Goal: Entertainment & Leisure: Browse casually

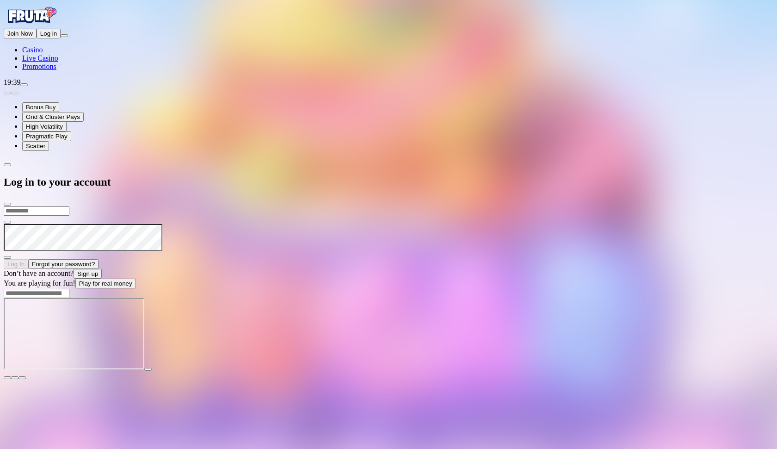
type input "**********"
click at [28, 259] on button "Log In" at bounding box center [16, 264] width 25 height 10
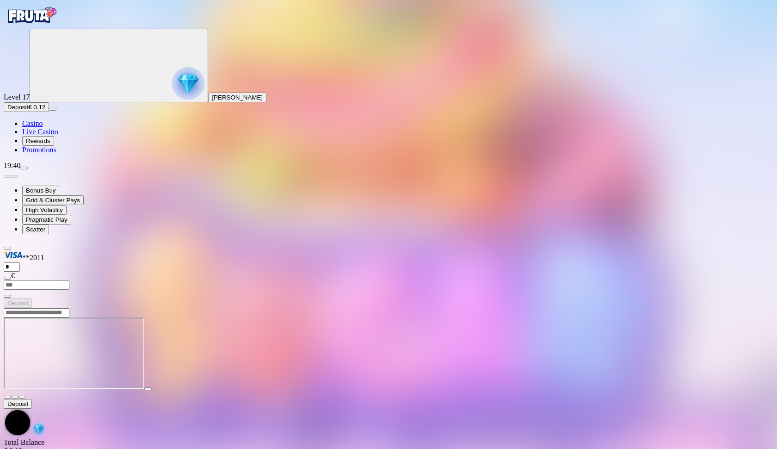
click at [7, 397] on span "close icon" at bounding box center [7, 397] width 0 height 0
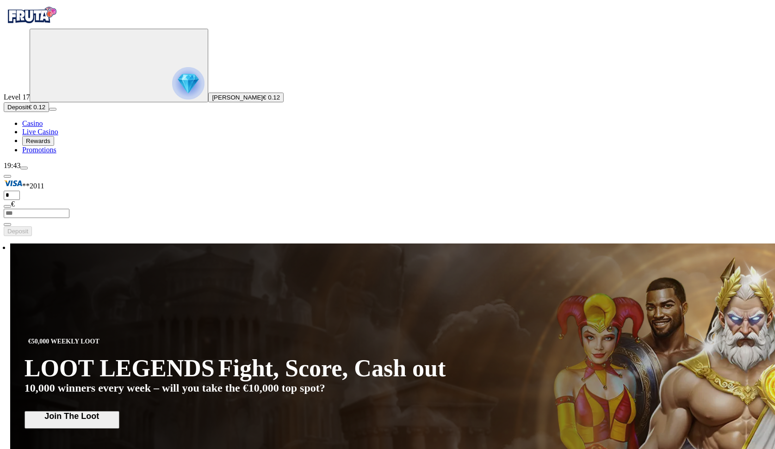
click at [28, 111] on span "Deposit" at bounding box center [17, 107] width 21 height 7
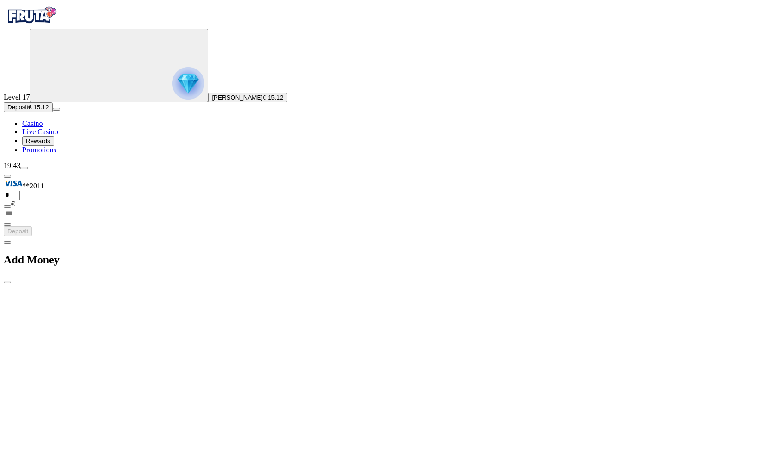
click at [7, 242] on span "chevron-left icon" at bounding box center [7, 242] width 0 height 0
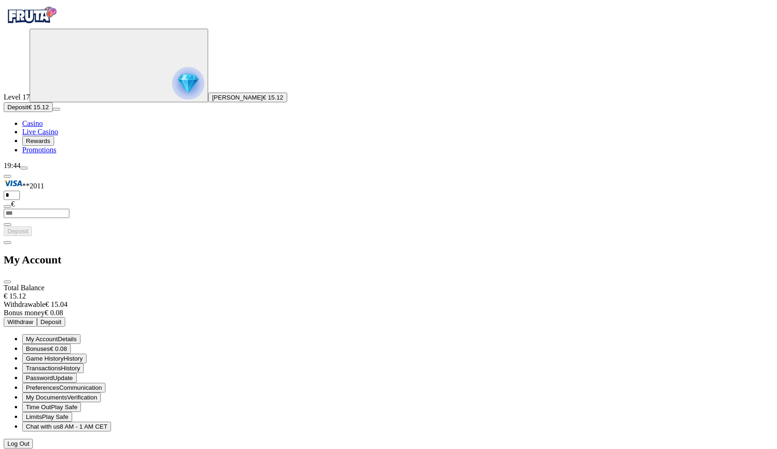
click at [7, 282] on span "close icon" at bounding box center [7, 282] width 0 height 0
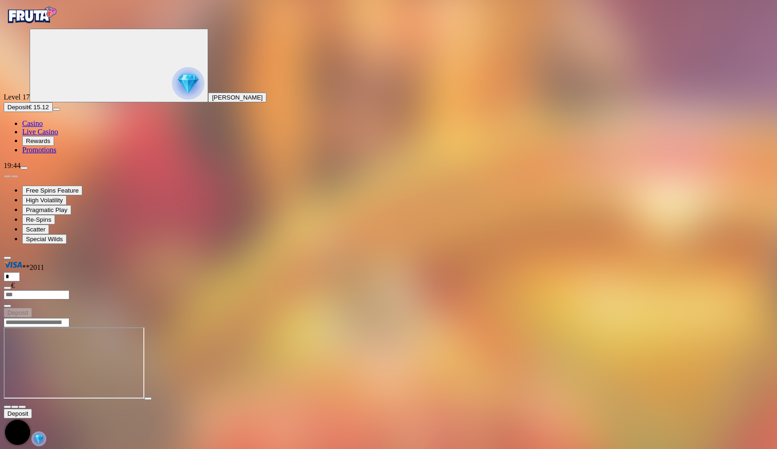
click at [22, 407] on span "fullscreen icon" at bounding box center [22, 407] width 0 height 0
click at [7, 407] on span "close icon" at bounding box center [7, 407] width 0 height 0
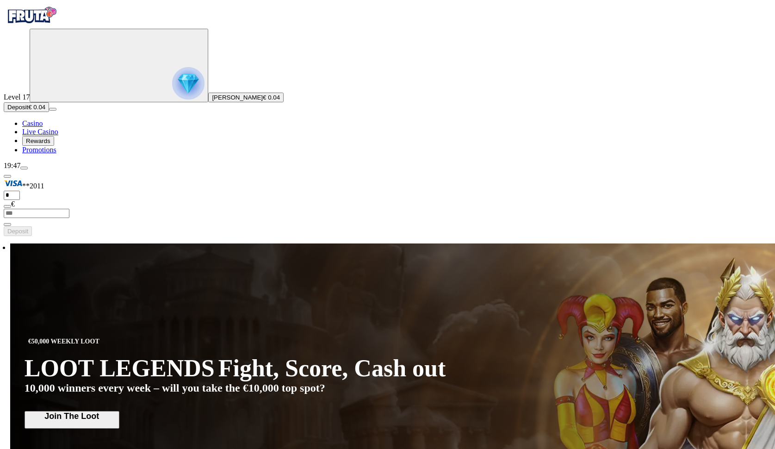
click at [24, 102] on div "Level 17 [PERSON_NAME] € 0.04" at bounding box center [388, 66] width 768 height 74
click at [172, 99] on img "Primary" at bounding box center [188, 83] width 32 height 32
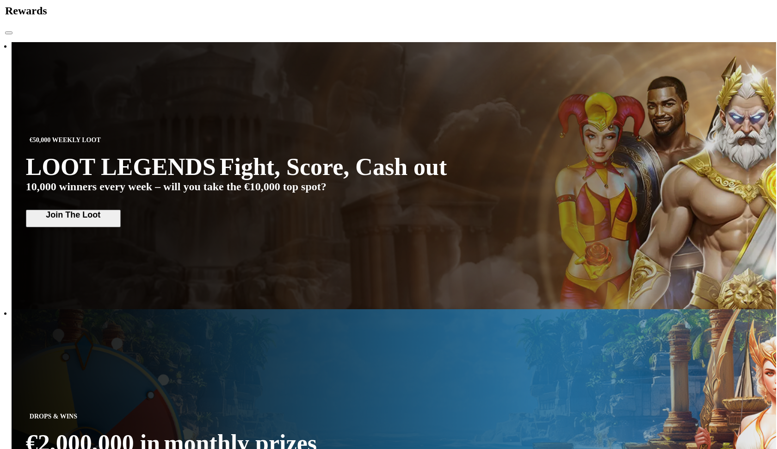
scroll to position [498, 0]
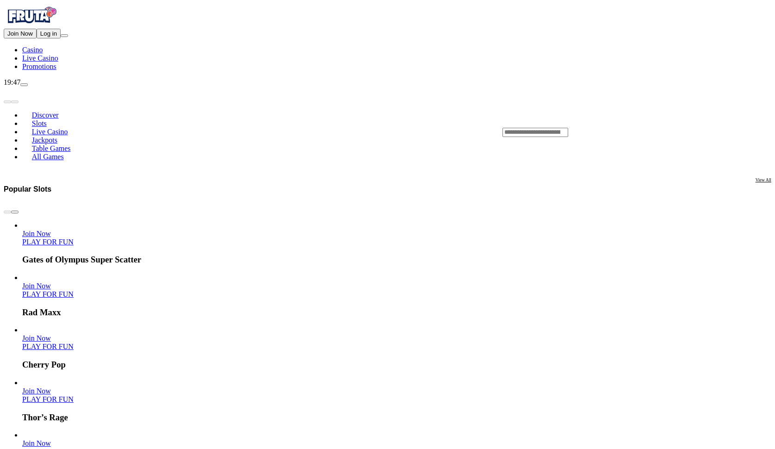
click at [74, 447] on link "PLAY FOR FUN" at bounding box center [47, 451] width 51 height 8
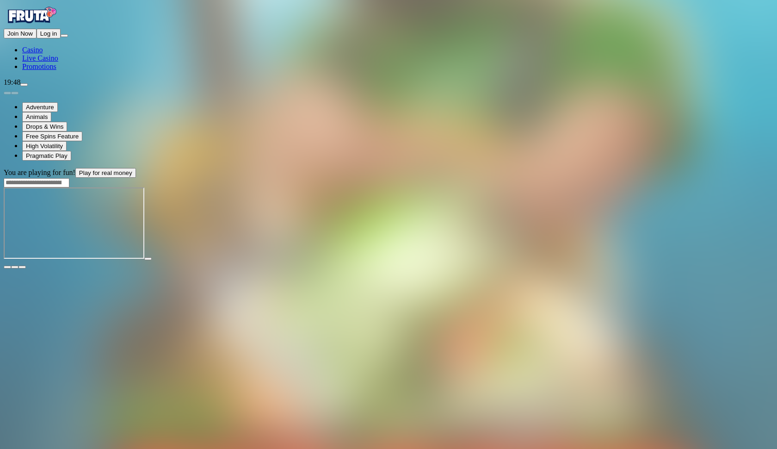
click at [22, 267] on span "fullscreen icon" at bounding box center [22, 267] width 0 height 0
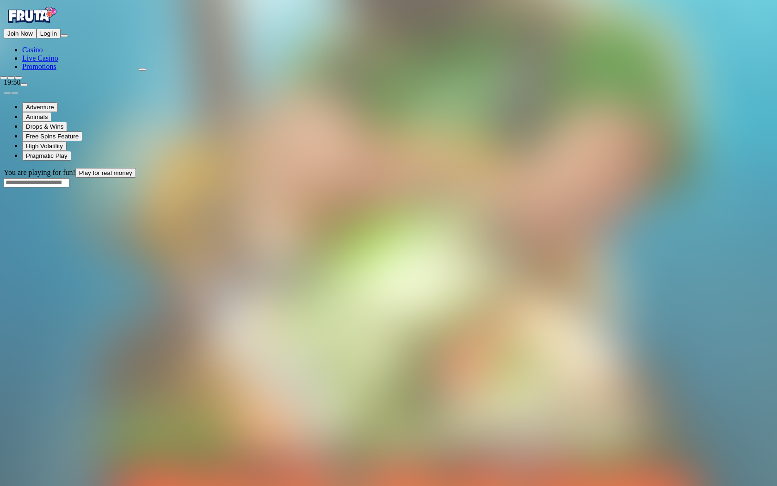
click at [4, 78] on span "close icon" at bounding box center [4, 78] width 0 height 0
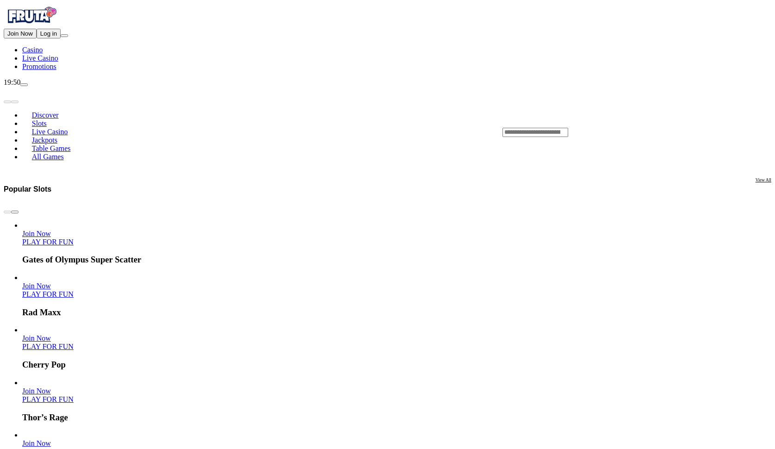
click at [74, 238] on link "PLAY FOR FUN" at bounding box center [47, 242] width 51 height 8
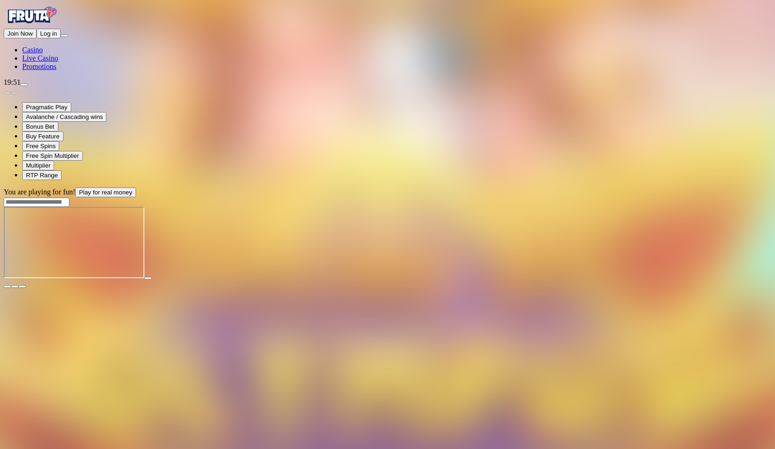
click at [22, 286] on span "fullscreen icon" at bounding box center [22, 286] width 0 height 0
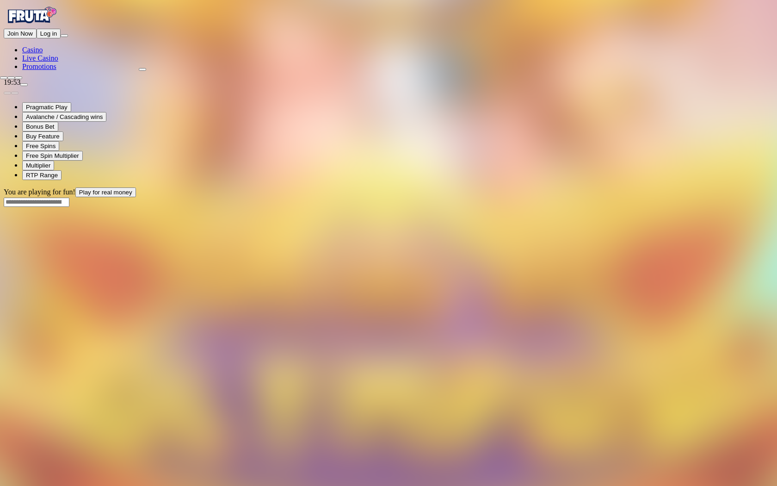
click at [4, 78] on span "close icon" at bounding box center [4, 78] width 0 height 0
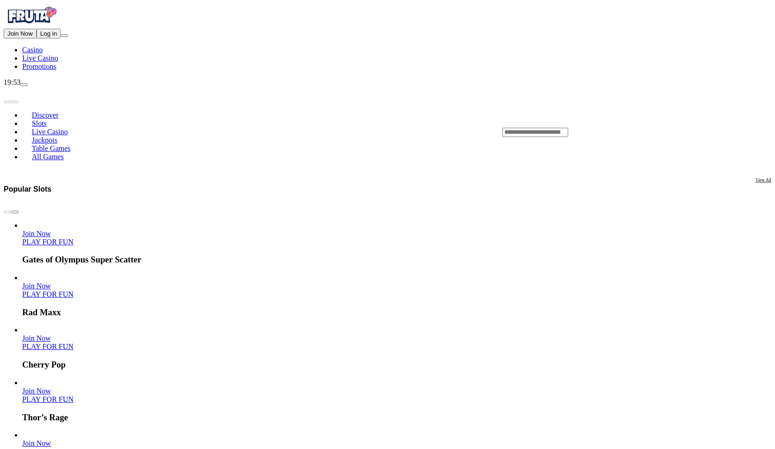
click at [626, 87] on header "Discover Slots Live Casino Jackpots Table Games All Games" at bounding box center [388, 132] width 768 height 91
click at [568, 128] on input "Search" at bounding box center [536, 132] width 66 height 9
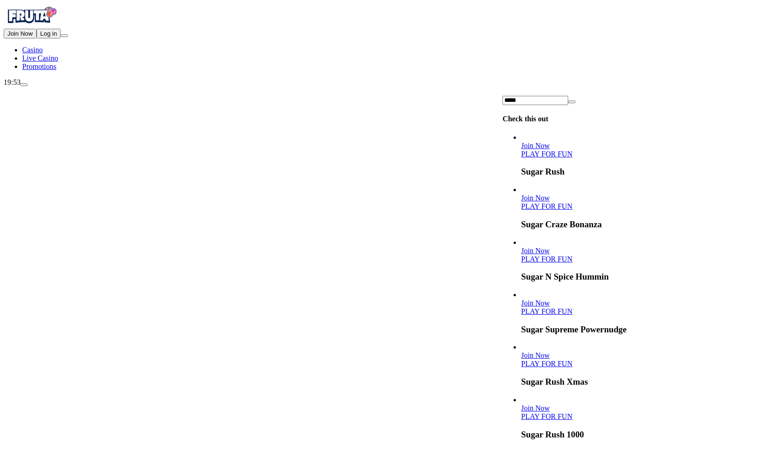
type input "*****"
click at [572, 307] on link "PLAY FOR FUN" at bounding box center [546, 311] width 51 height 8
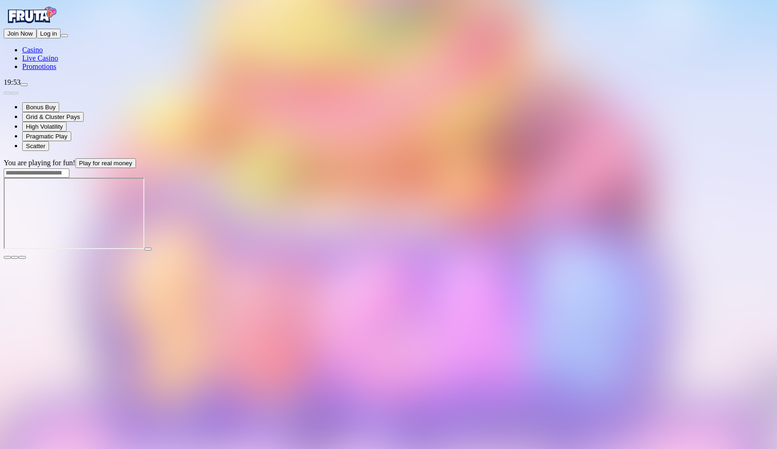
click at [22, 257] on span "fullscreen icon" at bounding box center [22, 257] width 0 height 0
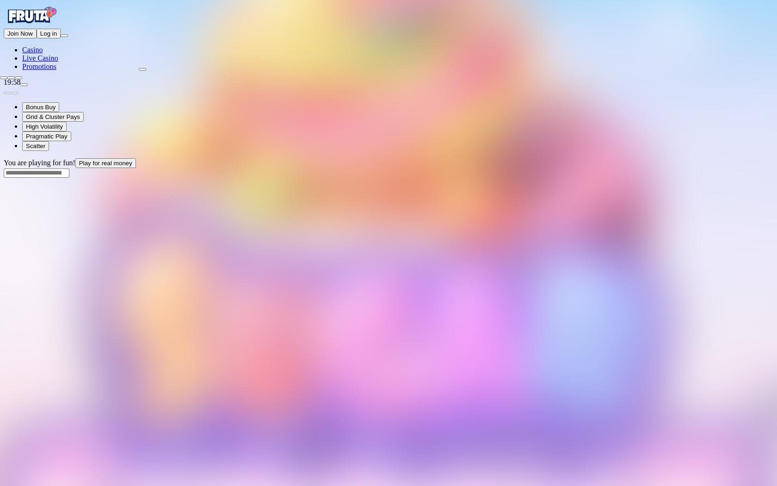
click at [4, 78] on span "close icon" at bounding box center [4, 78] width 0 height 0
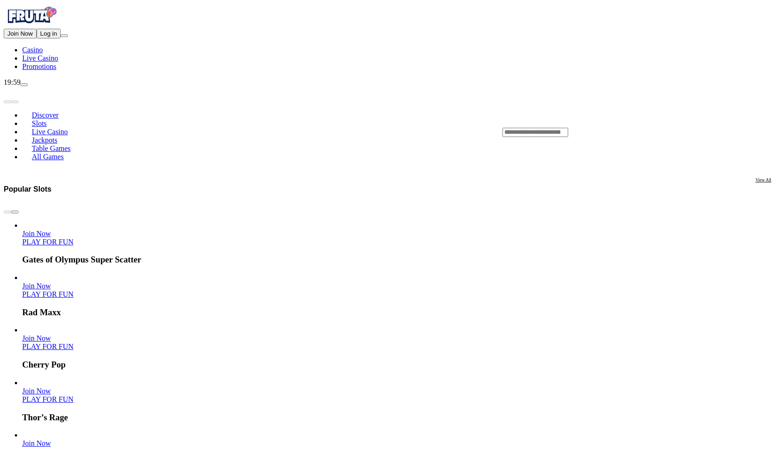
click at [15, 212] on span "chevron-right icon" at bounding box center [15, 212] width 0 height 0
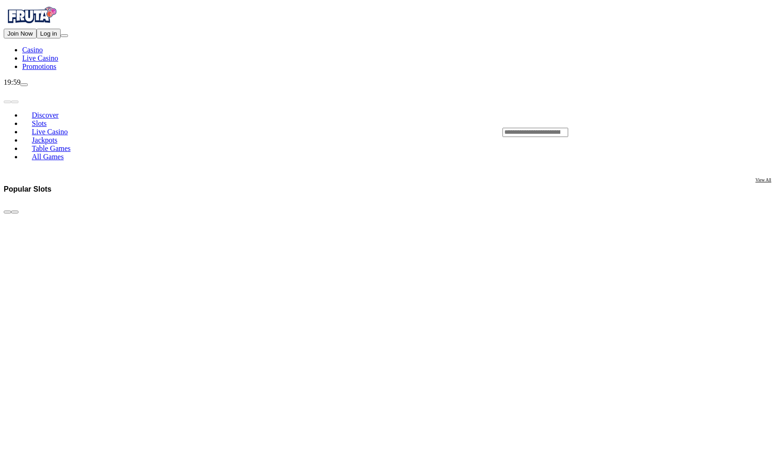
click at [15, 212] on span "chevron-right icon" at bounding box center [15, 212] width 0 height 0
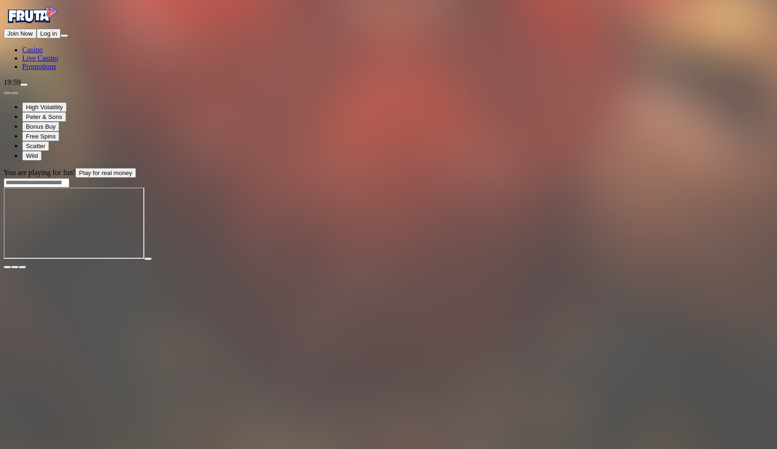
click at [582, 178] on div at bounding box center [389, 183] width 770 height 10
click at [69, 178] on input "Search" at bounding box center [37, 182] width 66 height 9
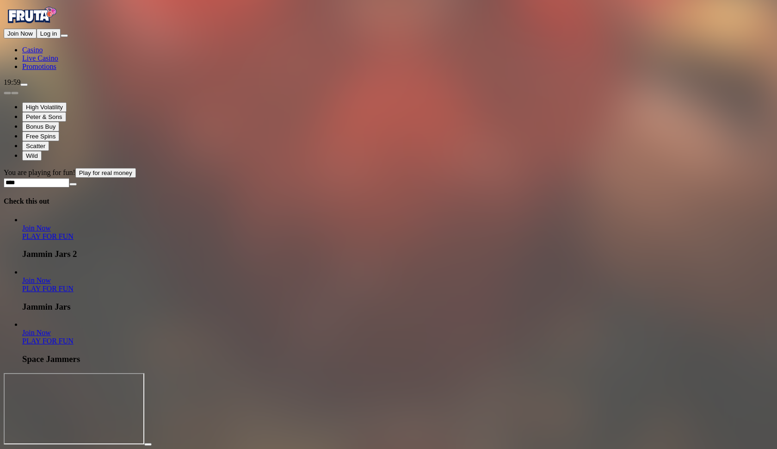
drag, startPoint x: 572, startPoint y: 35, endPoint x: 579, endPoint y: 98, distance: 62.8
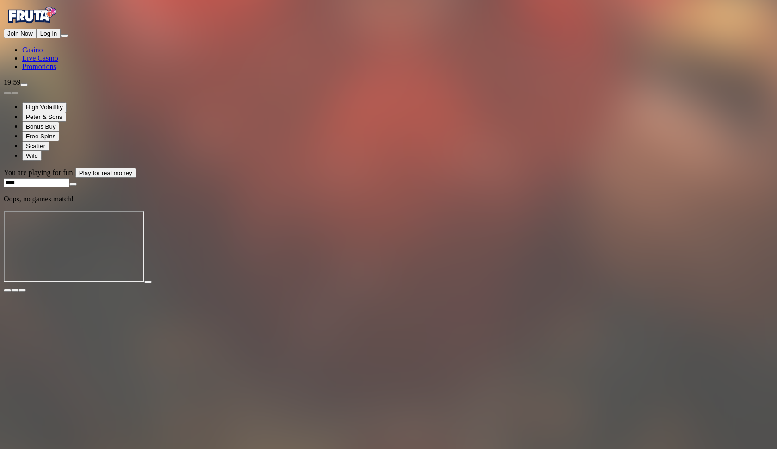
click at [69, 178] on input "****" at bounding box center [37, 182] width 66 height 9
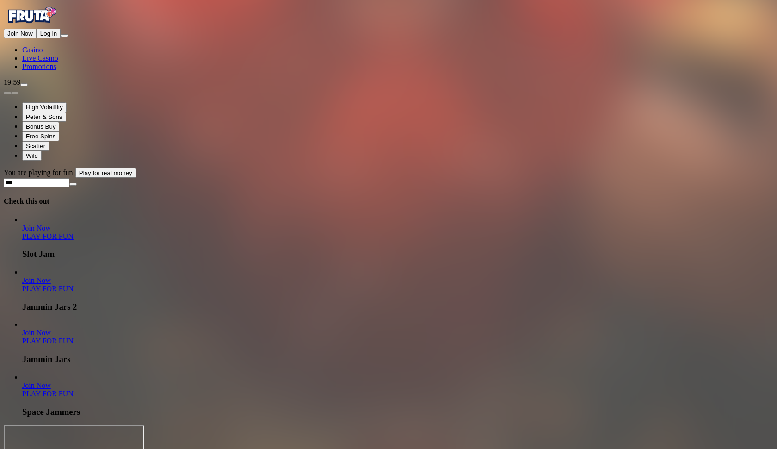
type input "***"
click at [74, 285] on link "PLAY FOR FUN" at bounding box center [47, 289] width 51 height 8
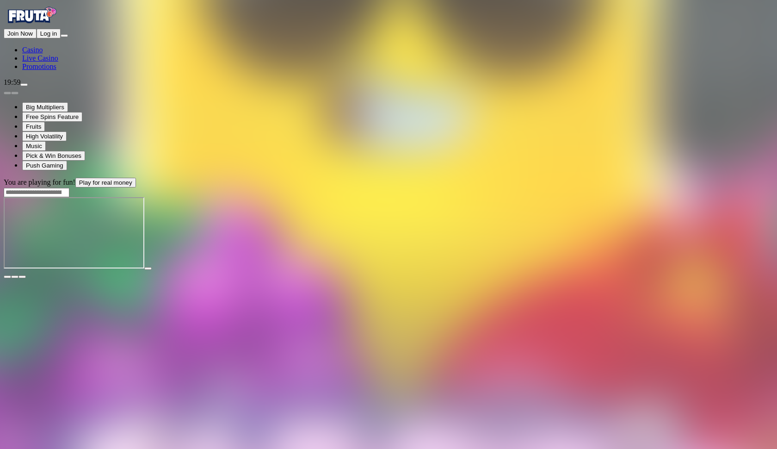
click at [22, 277] on span "fullscreen icon" at bounding box center [22, 277] width 0 height 0
